Goal: Transaction & Acquisition: Purchase product/service

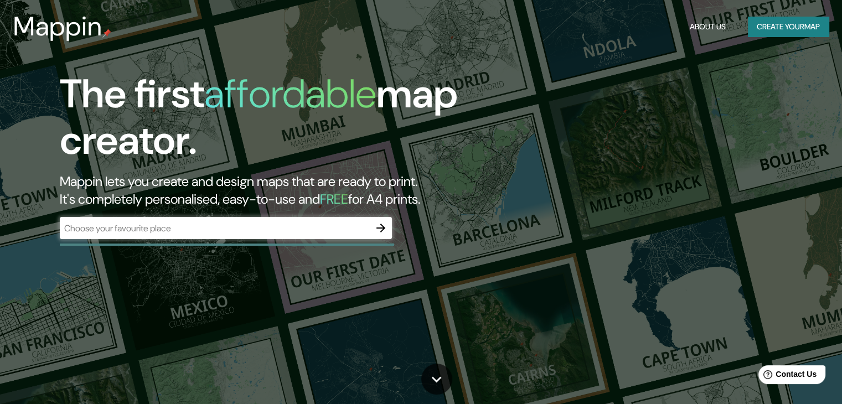
click at [728, 97] on div "The first affordable map creator. Mappin lets you create and design maps that a…" at bounding box center [421, 202] width 842 height 404
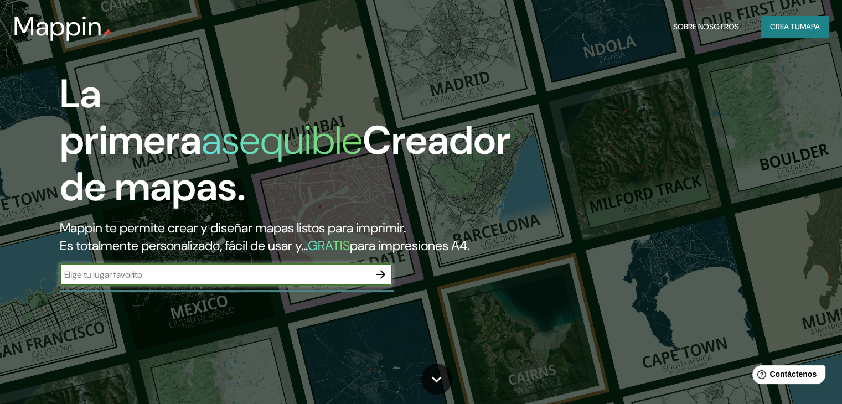
click at [282, 281] on input "text" at bounding box center [215, 274] width 310 height 13
type input "[GEOGRAPHIC_DATA]"
click at [379, 281] on icon "button" at bounding box center [380, 274] width 13 height 13
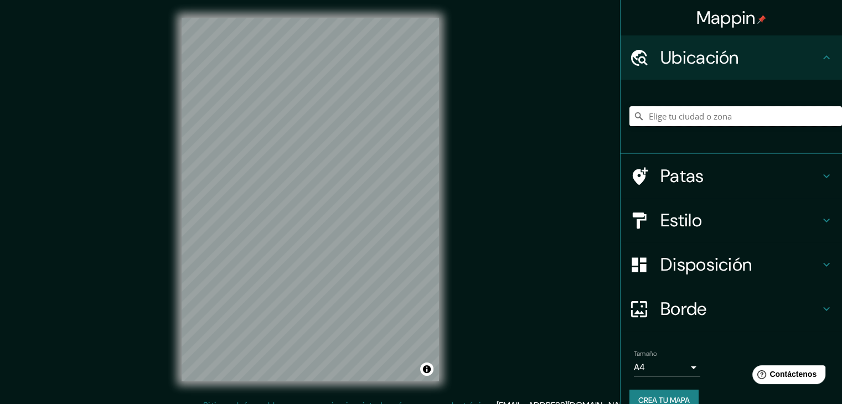
click at [667, 116] on input "Elige tu ciudad o zona" at bounding box center [735, 116] width 212 height 20
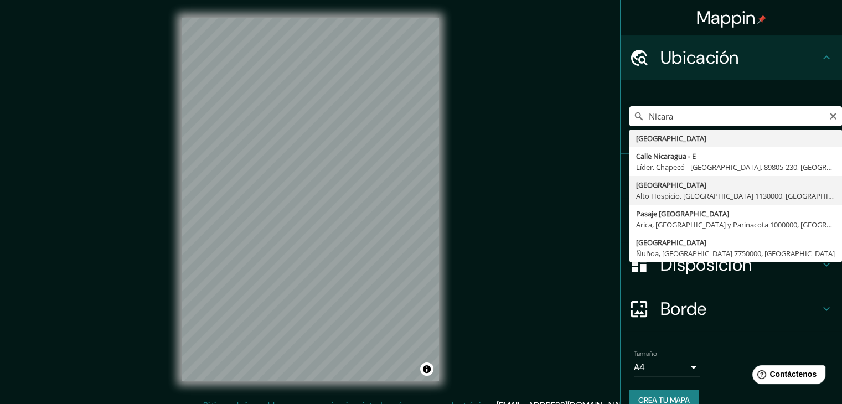
type input "[GEOGRAPHIC_DATA], [GEOGRAPHIC_DATA], [GEOGRAPHIC_DATA] 1130000, [GEOGRAPHIC_DA…"
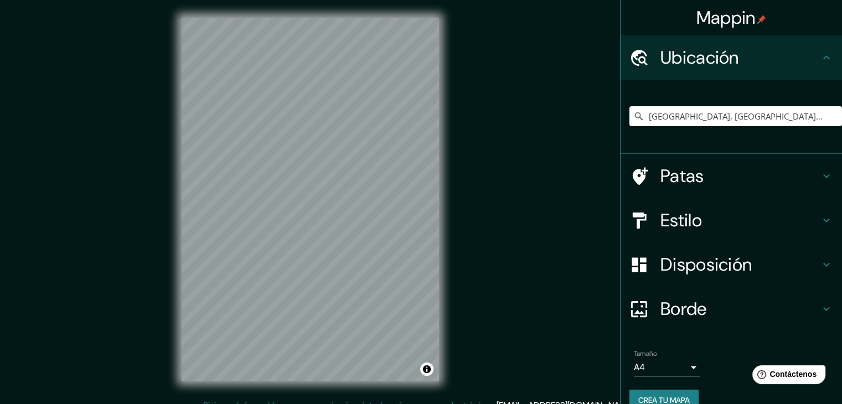
click at [823, 57] on icon at bounding box center [826, 57] width 7 height 4
click at [666, 53] on font "Ubicación" at bounding box center [699, 57] width 79 height 23
click at [820, 177] on icon at bounding box center [826, 175] width 13 height 13
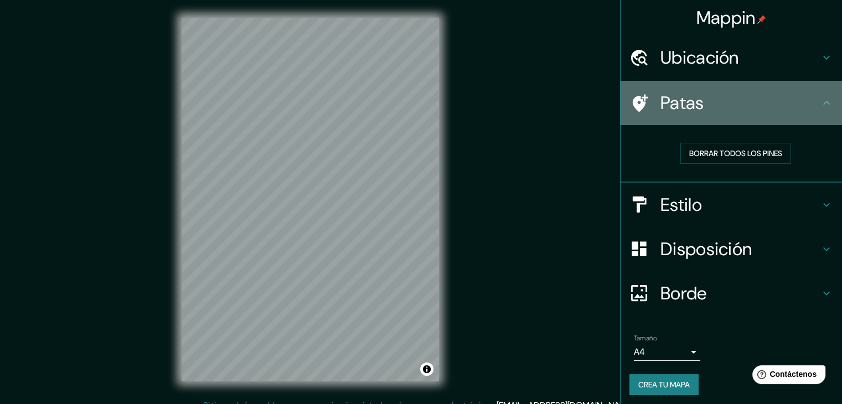
drag, startPoint x: 818, startPoint y: 96, endPoint x: 811, endPoint y: 101, distance: 9.1
click at [820, 96] on icon at bounding box center [826, 102] width 13 height 13
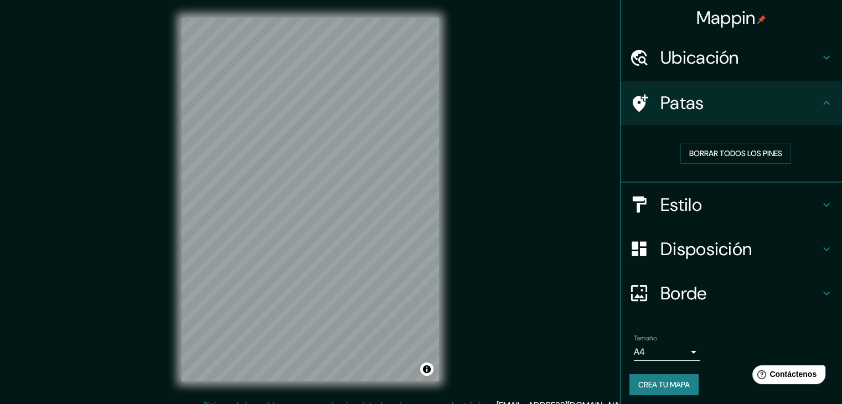
drag, startPoint x: 820, startPoint y: 91, endPoint x: 816, endPoint y: 106, distance: 15.4
click at [817, 103] on div "Patas" at bounding box center [730, 103] width 221 height 44
click at [820, 206] on icon at bounding box center [826, 204] width 13 height 13
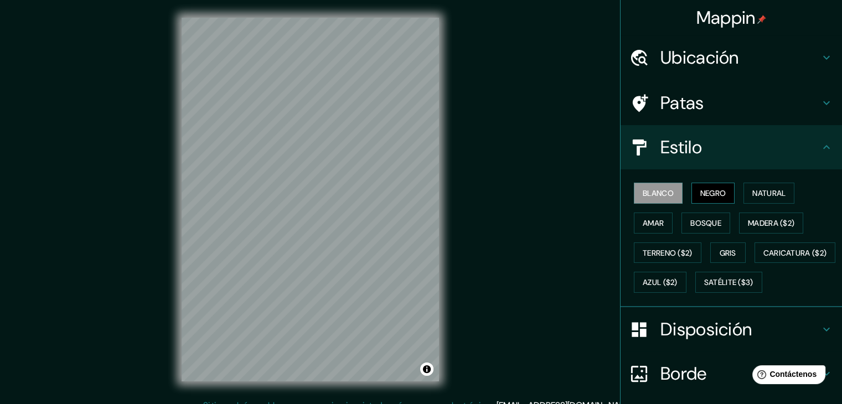
click at [712, 199] on font "Negro" at bounding box center [713, 193] width 26 height 14
click at [761, 198] on font "Natural" at bounding box center [768, 193] width 33 height 10
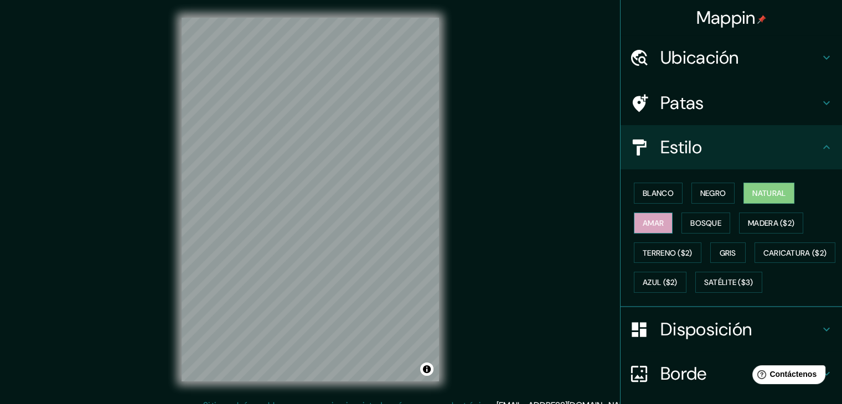
click at [655, 220] on font "Amar" at bounding box center [652, 223] width 21 height 10
click at [692, 220] on font "Bosque" at bounding box center [705, 223] width 31 height 10
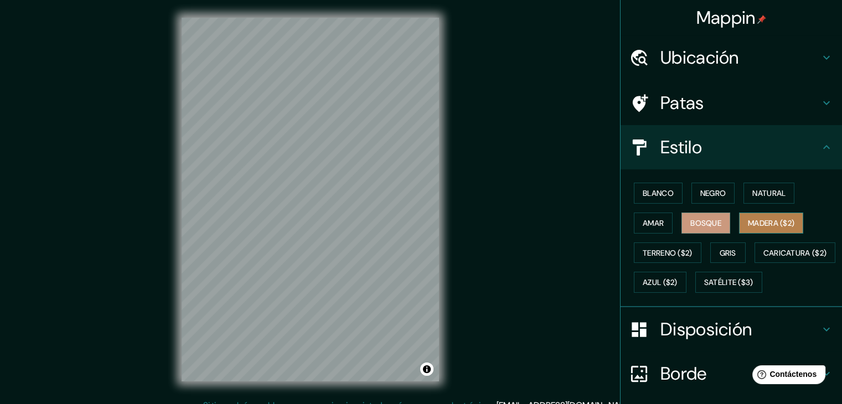
click at [757, 224] on font "Madera ($2)" at bounding box center [771, 223] width 46 height 10
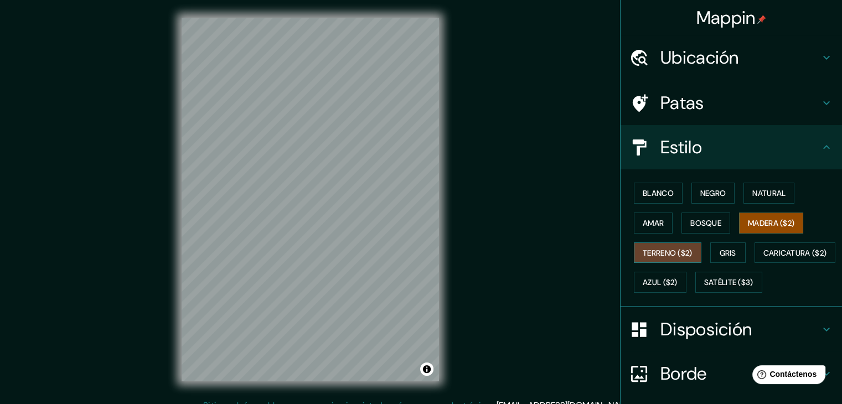
click at [665, 253] on font "Terreno ($2)" at bounding box center [667, 253] width 50 height 10
click at [727, 253] on font "Gris" at bounding box center [727, 253] width 17 height 10
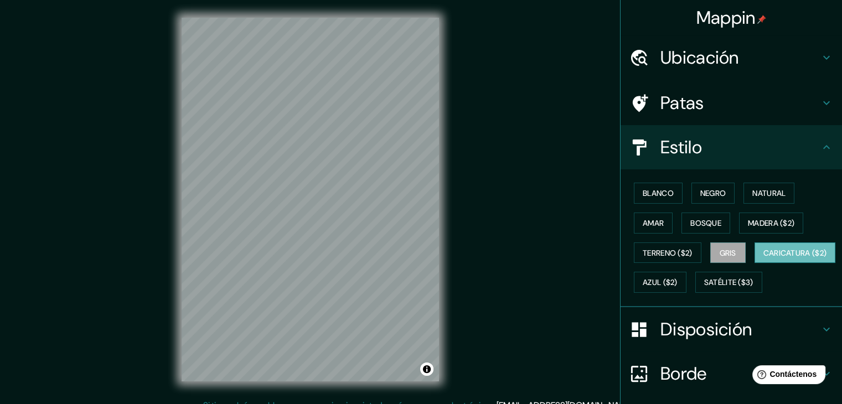
click at [763, 258] on font "Caricatura ($2)" at bounding box center [795, 253] width 64 height 10
click at [677, 282] on font "Azul ($2)" at bounding box center [659, 283] width 35 height 10
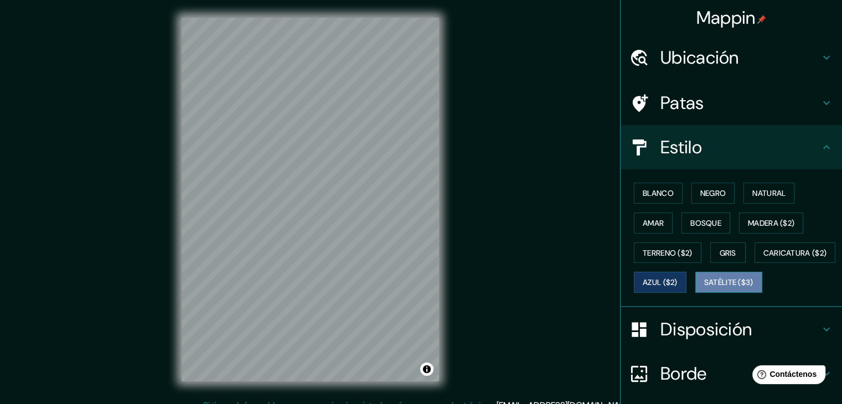
click at [704, 288] on font "Satélite ($3)" at bounding box center [728, 283] width 49 height 10
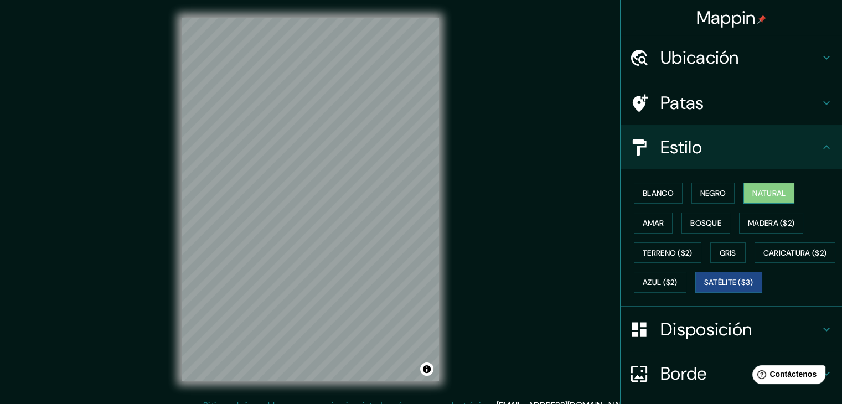
click at [755, 190] on font "Natural" at bounding box center [768, 193] width 33 height 10
click at [652, 197] on font "Blanco" at bounding box center [657, 193] width 31 height 10
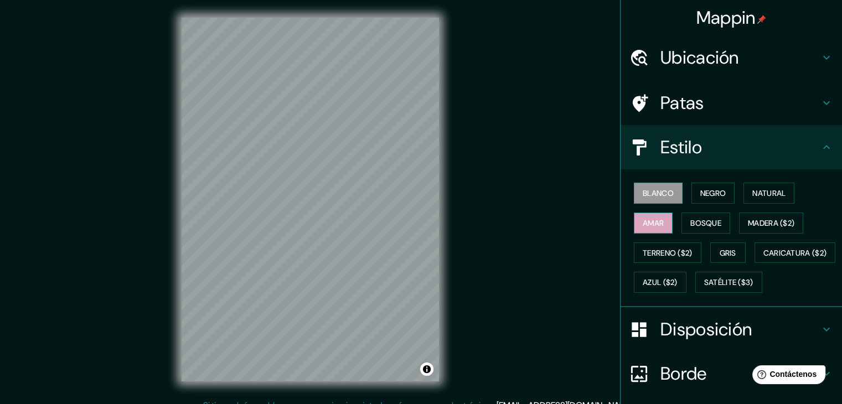
click at [659, 224] on button "Amar" at bounding box center [653, 222] width 39 height 21
click at [660, 248] on font "Terreno ($2)" at bounding box center [667, 253] width 50 height 10
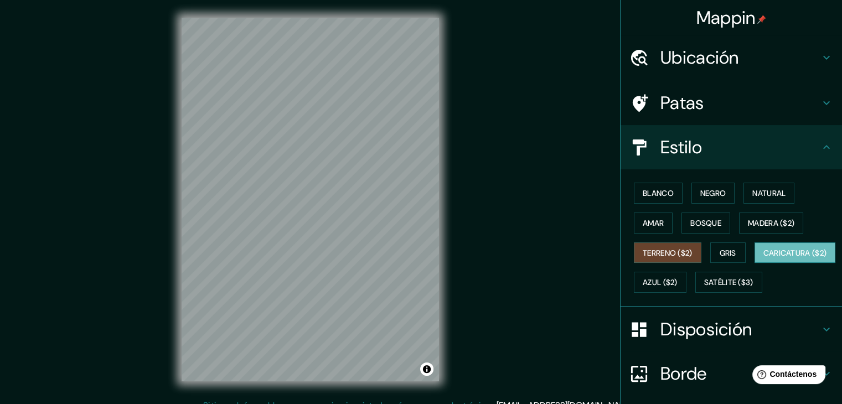
click at [763, 258] on font "Caricatura ($2)" at bounding box center [795, 253] width 64 height 10
click at [704, 288] on font "Satélite ($3)" at bounding box center [728, 283] width 49 height 10
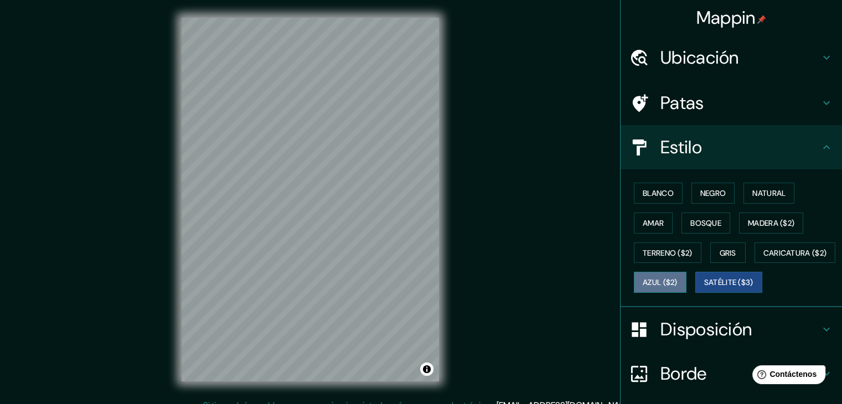
click at [677, 282] on font "Azul ($2)" at bounding box center [659, 283] width 35 height 10
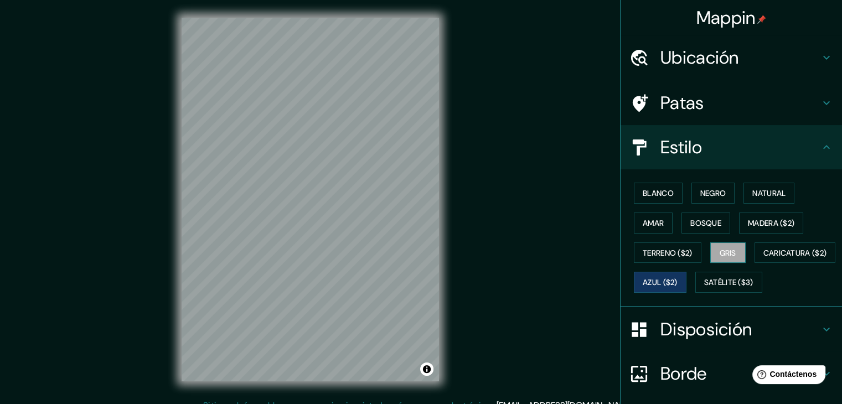
click at [727, 251] on font "Gris" at bounding box center [727, 253] width 17 height 10
click at [764, 188] on font "Natural" at bounding box center [768, 193] width 33 height 10
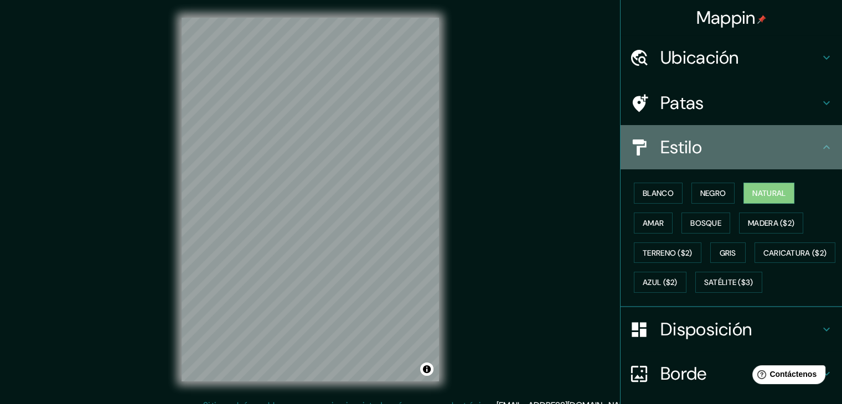
click at [820, 151] on icon at bounding box center [826, 147] width 13 height 13
click at [649, 154] on div at bounding box center [644, 147] width 31 height 19
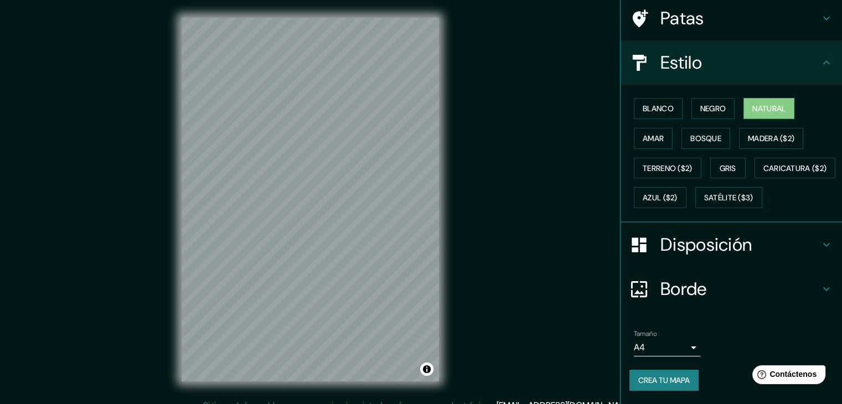
scroll to position [111, 0]
click at [726, 253] on font "Disposición" at bounding box center [705, 244] width 91 height 23
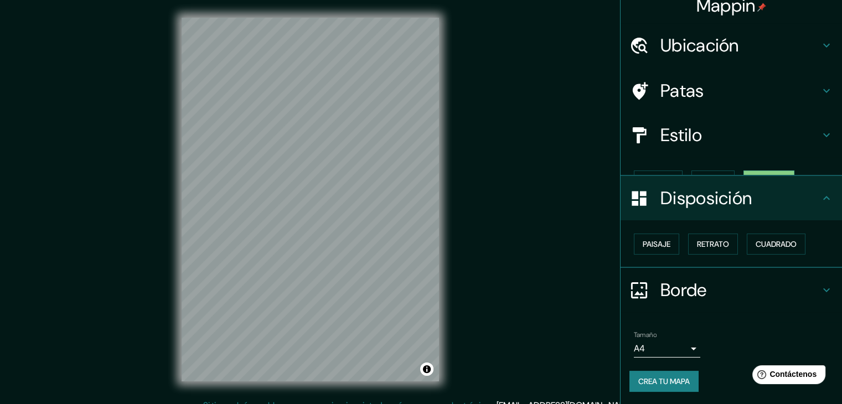
scroll to position [0, 0]
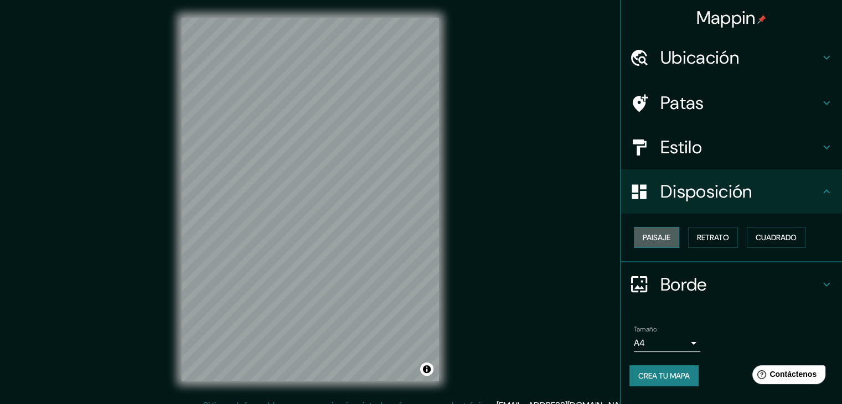
click at [662, 240] on font "Paisaje" at bounding box center [656, 237] width 28 height 10
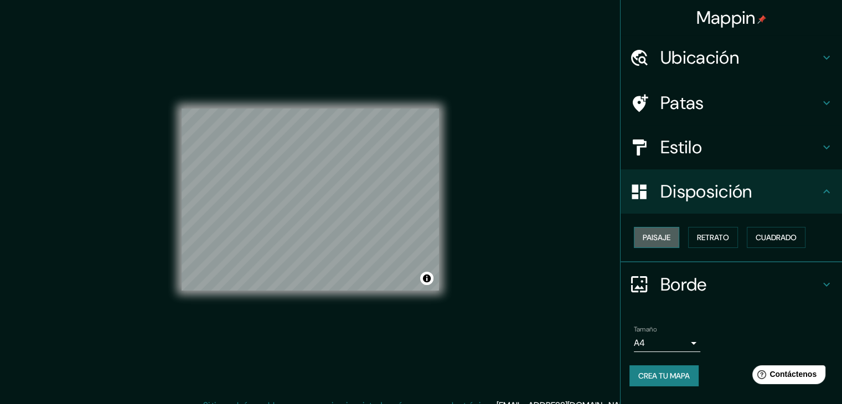
click at [662, 240] on font "Paisaje" at bounding box center [656, 237] width 28 height 10
click at [719, 241] on font "Retrato" at bounding box center [713, 237] width 32 height 10
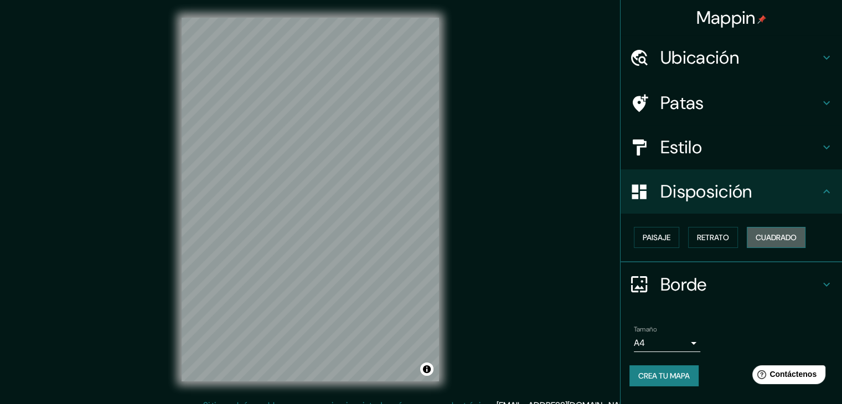
click at [777, 233] on font "Cuadrado" at bounding box center [775, 237] width 41 height 10
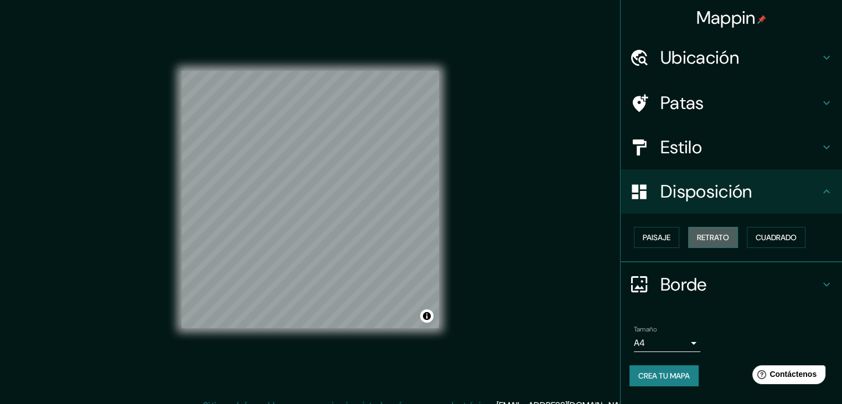
click at [725, 239] on font "Retrato" at bounding box center [713, 237] width 32 height 10
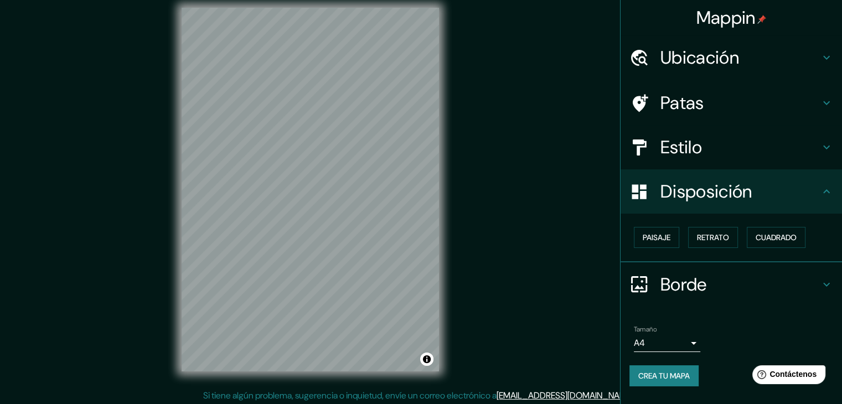
scroll to position [13, 0]
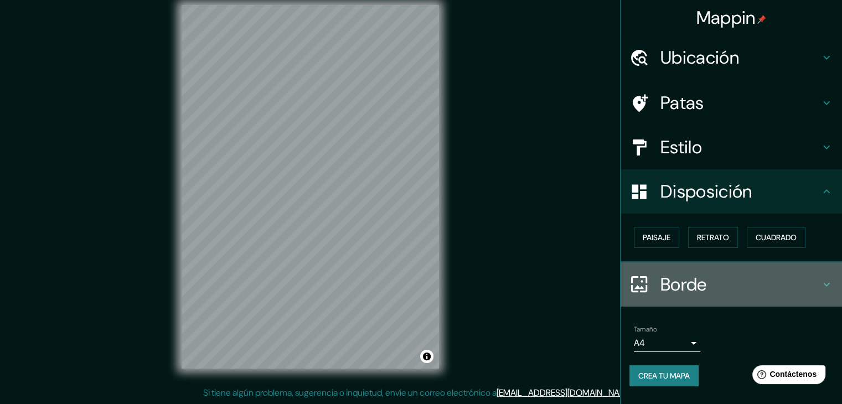
click at [826, 285] on icon at bounding box center [826, 284] width 7 height 4
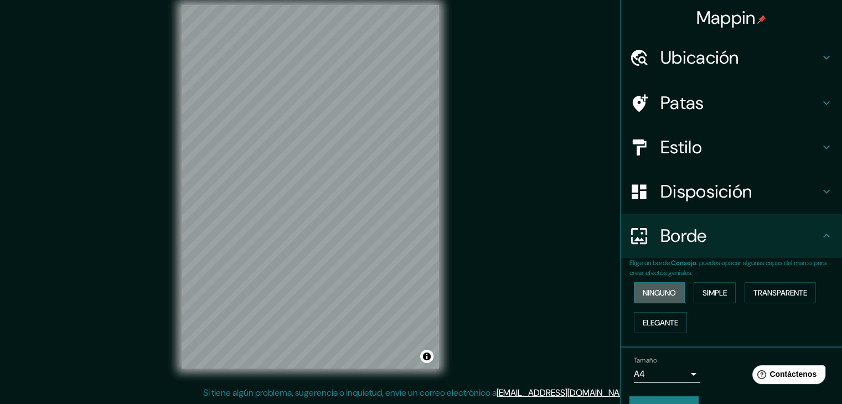
click at [663, 295] on font "Ninguno" at bounding box center [658, 293] width 33 height 10
click at [702, 293] on font "Simple" at bounding box center [714, 293] width 24 height 10
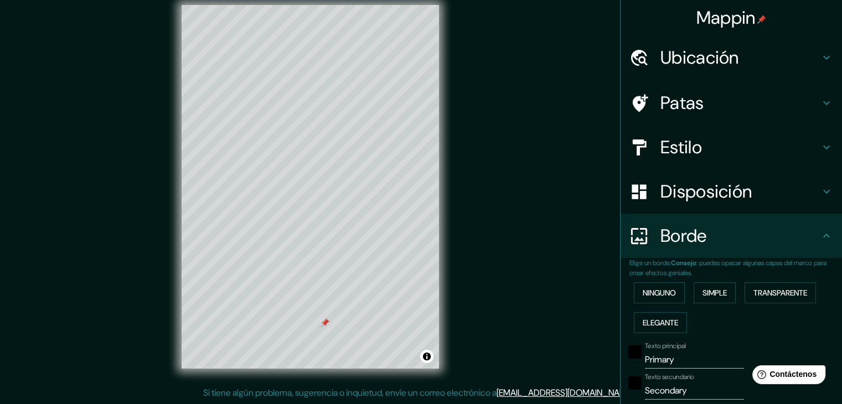
click at [820, 105] on icon at bounding box center [826, 102] width 13 height 13
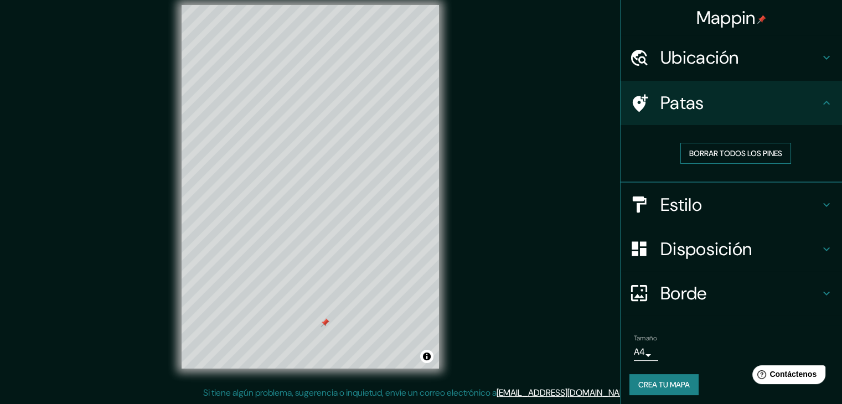
click at [750, 156] on font "Borrar todos los pines" at bounding box center [735, 153] width 93 height 10
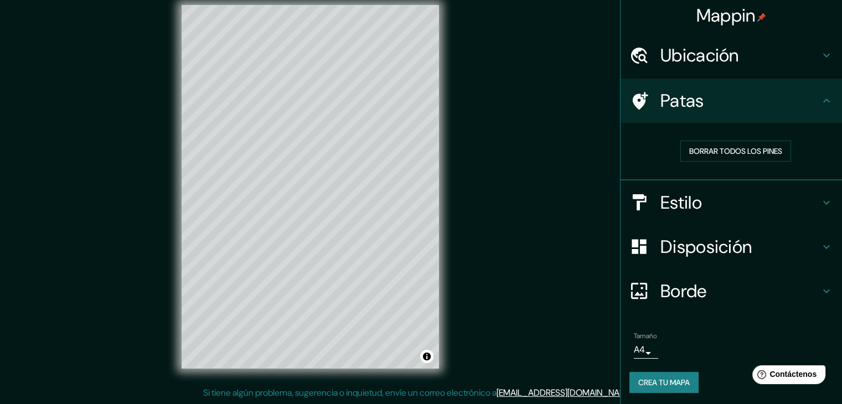
scroll to position [3, 0]
click at [682, 286] on font "Borde" at bounding box center [683, 290] width 46 height 23
type input "37"
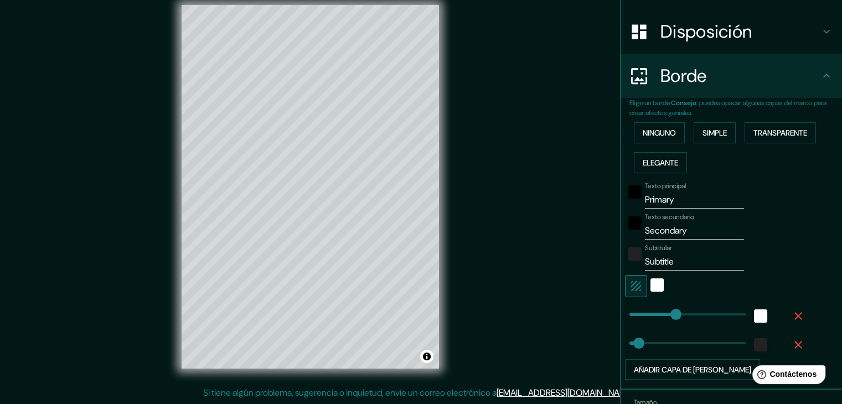
scroll to position [169, 0]
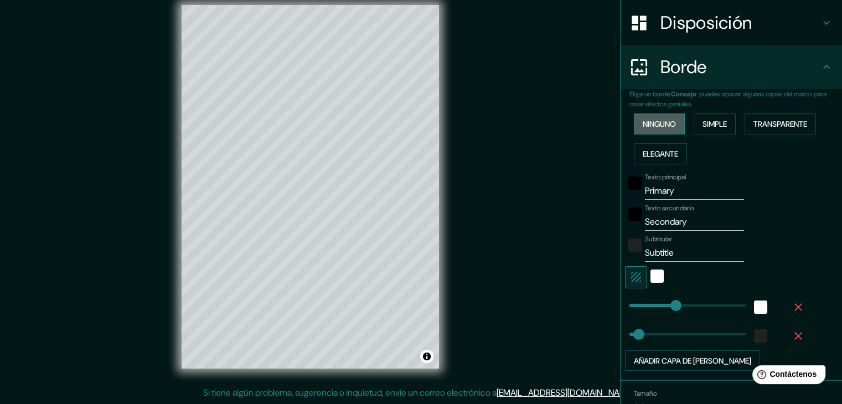
click at [666, 121] on font "Ninguno" at bounding box center [658, 124] width 33 height 10
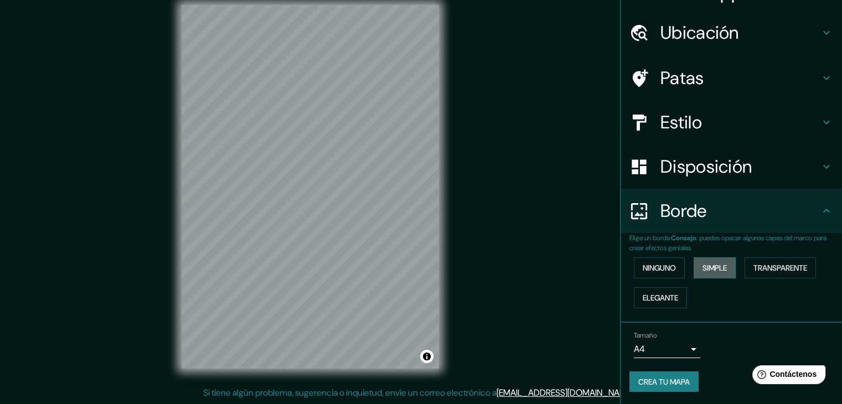
click at [705, 269] on font "Simple" at bounding box center [714, 268] width 24 height 10
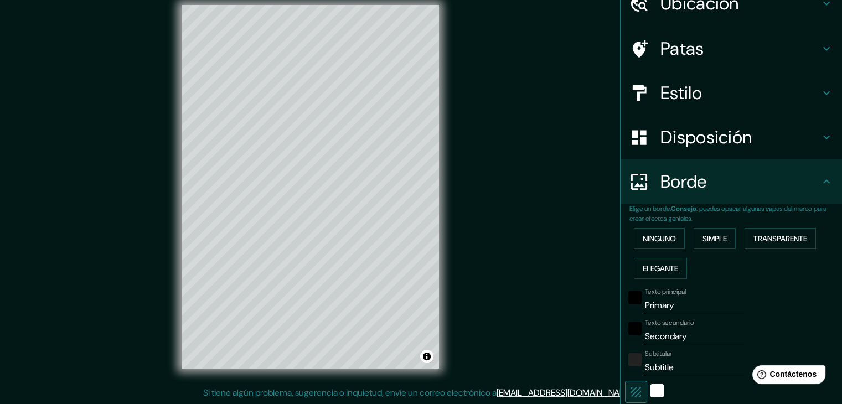
scroll to position [80, 0]
